Goal: Task Accomplishment & Management: Manage account settings

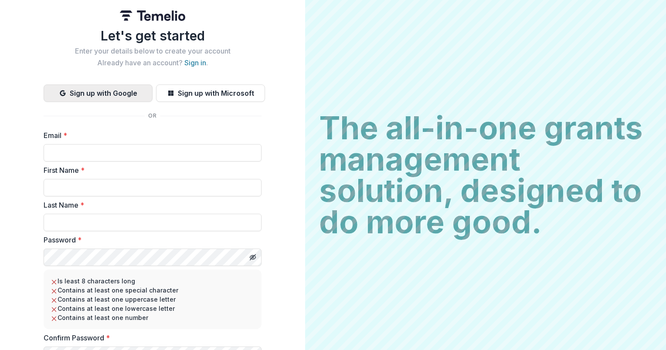
click at [111, 91] on button "Sign up with Google" at bounding box center [98, 92] width 109 height 17
click at [193, 62] on link "Sign in" at bounding box center [195, 62] width 22 height 9
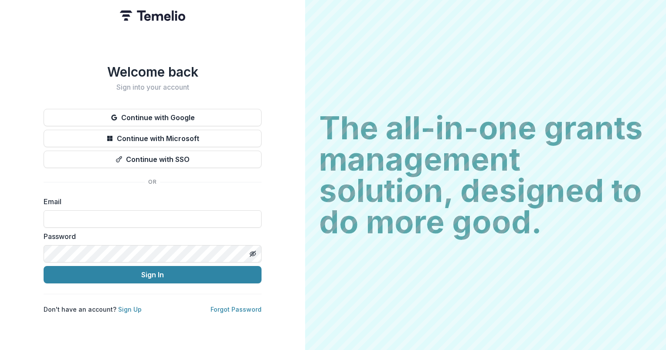
type input "**********"
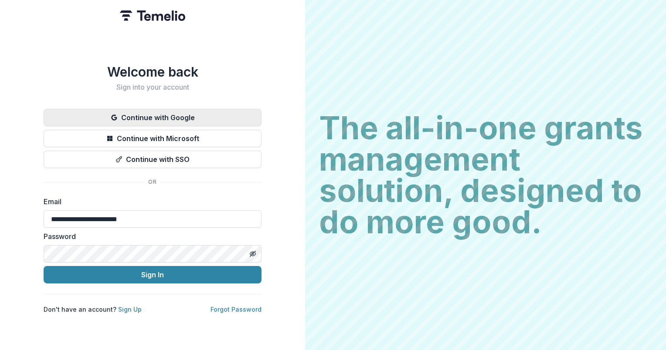
click at [183, 118] on button "Continue with Google" at bounding box center [153, 117] width 218 height 17
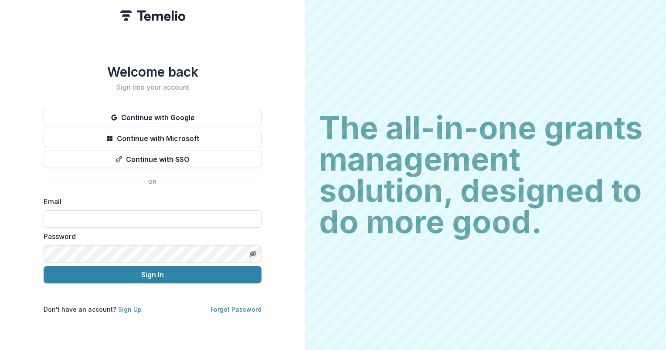
type input "**********"
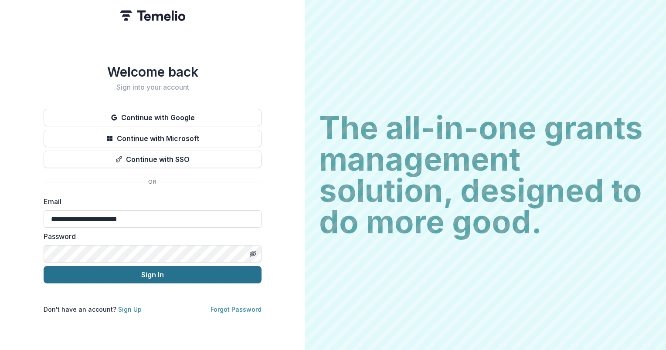
click at [209, 268] on button "Sign In" at bounding box center [153, 274] width 218 height 17
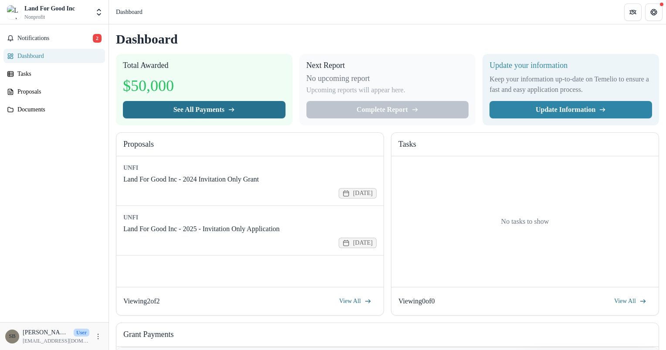
click at [228, 115] on button "See All Payments" at bounding box center [204, 109] width 162 height 17
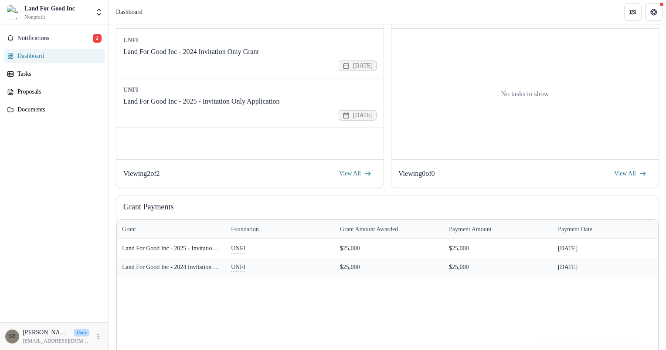
scroll to position [195, 0]
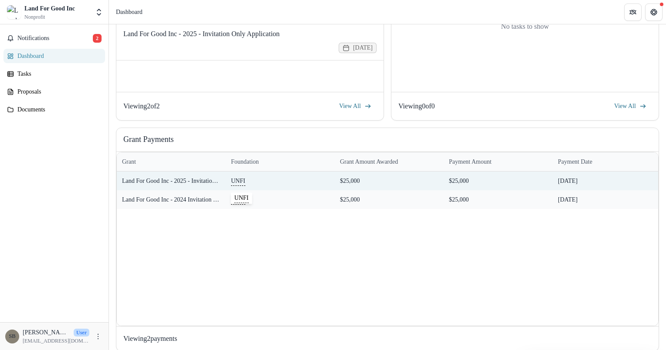
click at [238, 179] on p "UNFI" at bounding box center [238, 181] width 14 height 10
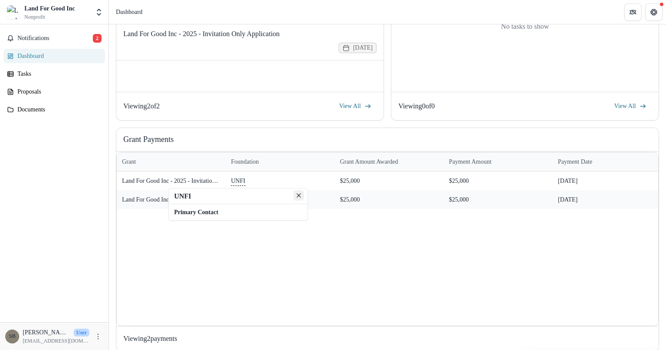
click at [301, 195] on button "Close" at bounding box center [298, 195] width 10 height 10
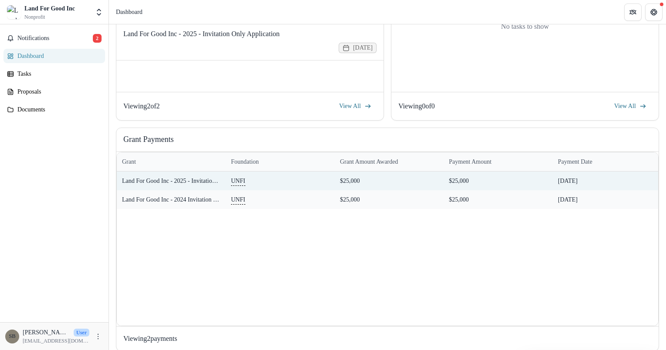
click at [553, 180] on div "08/05/2025" at bounding box center [606, 181] width 109 height 19
drag, startPoint x: 553, startPoint y: 180, endPoint x: 611, endPoint y: 179, distance: 58.8
click at [611, 179] on div "08/05/2025" at bounding box center [606, 181] width 109 height 19
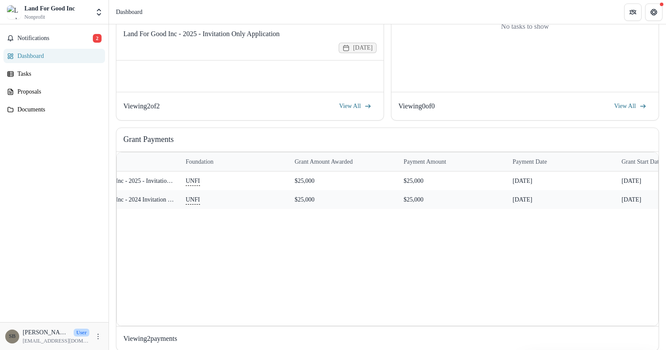
scroll to position [0, 0]
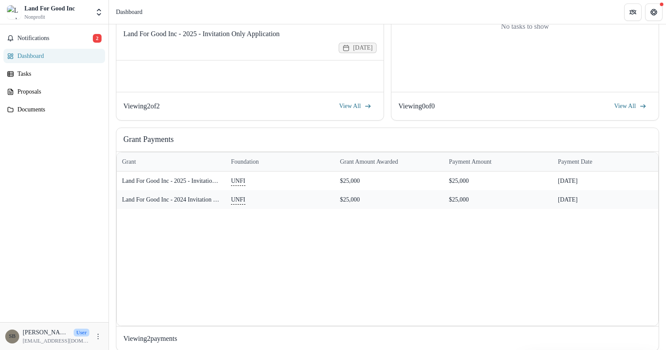
drag, startPoint x: 369, startPoint y: 323, endPoint x: 324, endPoint y: 319, distance: 45.5
click at [658, 152] on div at bounding box center [658, 152] width 0 height 0
drag, startPoint x: 394, startPoint y: 322, endPoint x: 252, endPoint y: 305, distance: 143.5
click at [658, 152] on div at bounding box center [658, 152] width 0 height 0
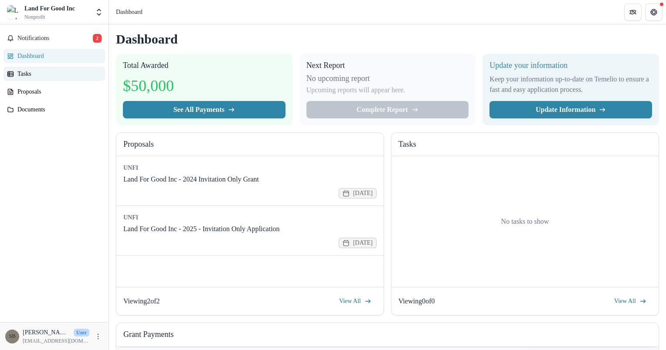
click at [52, 78] on link "Tasks" at bounding box center [53, 74] width 101 height 14
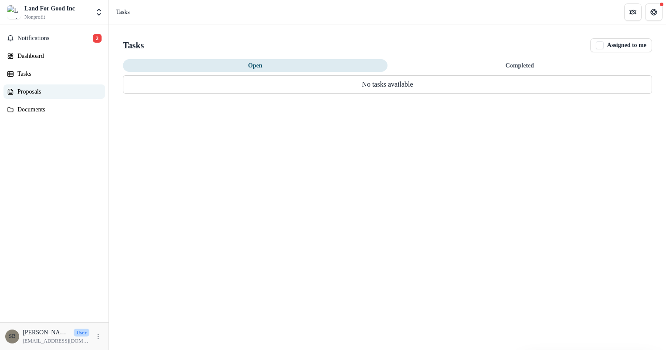
click at [51, 89] on div "Proposals" at bounding box center [57, 91] width 81 height 9
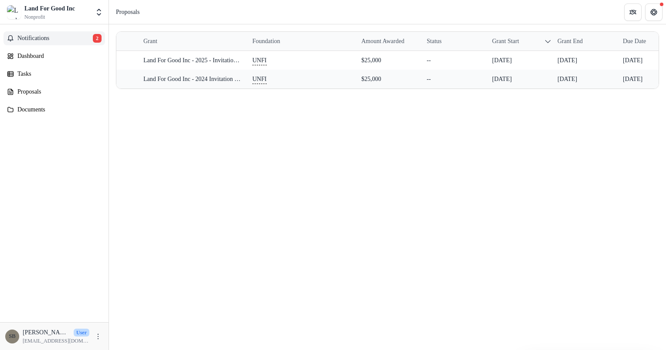
click at [48, 41] on span "Notifications" at bounding box center [54, 38] width 75 height 7
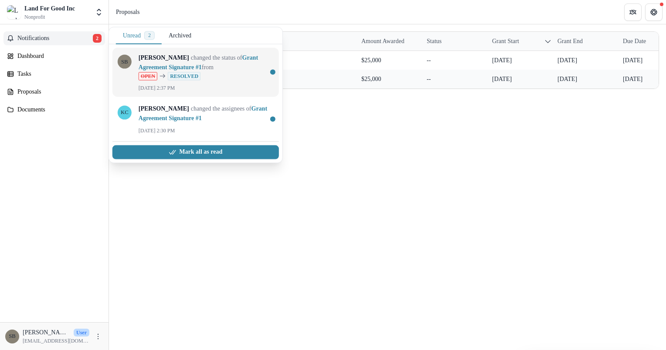
click at [232, 71] on link "Grant Agreement Signature #1" at bounding box center [198, 62] width 119 height 16
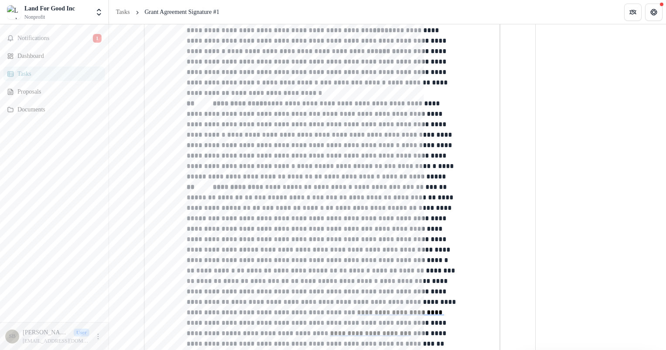
scroll to position [1394, 0]
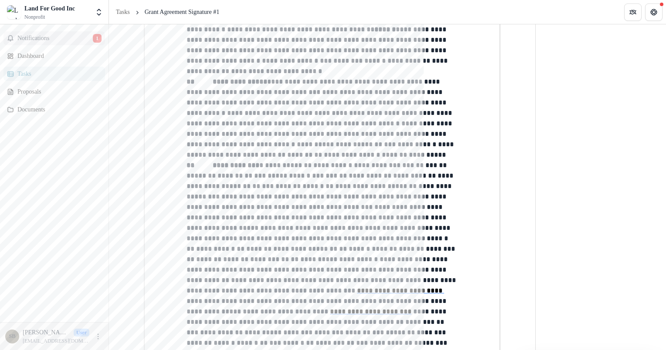
click at [58, 38] on span "Notifications" at bounding box center [54, 38] width 75 height 7
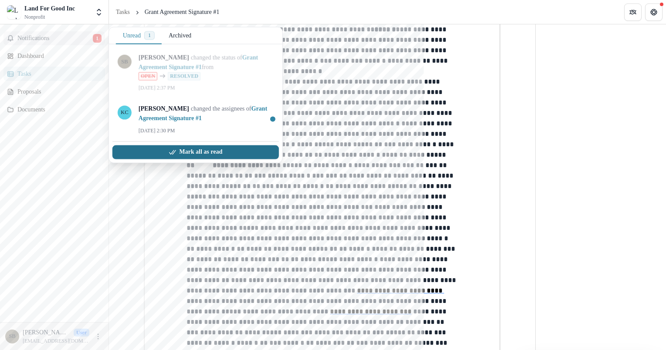
click at [211, 155] on button "Mark all as read" at bounding box center [195, 152] width 166 height 14
